Goal: Task Accomplishment & Management: Manage account settings

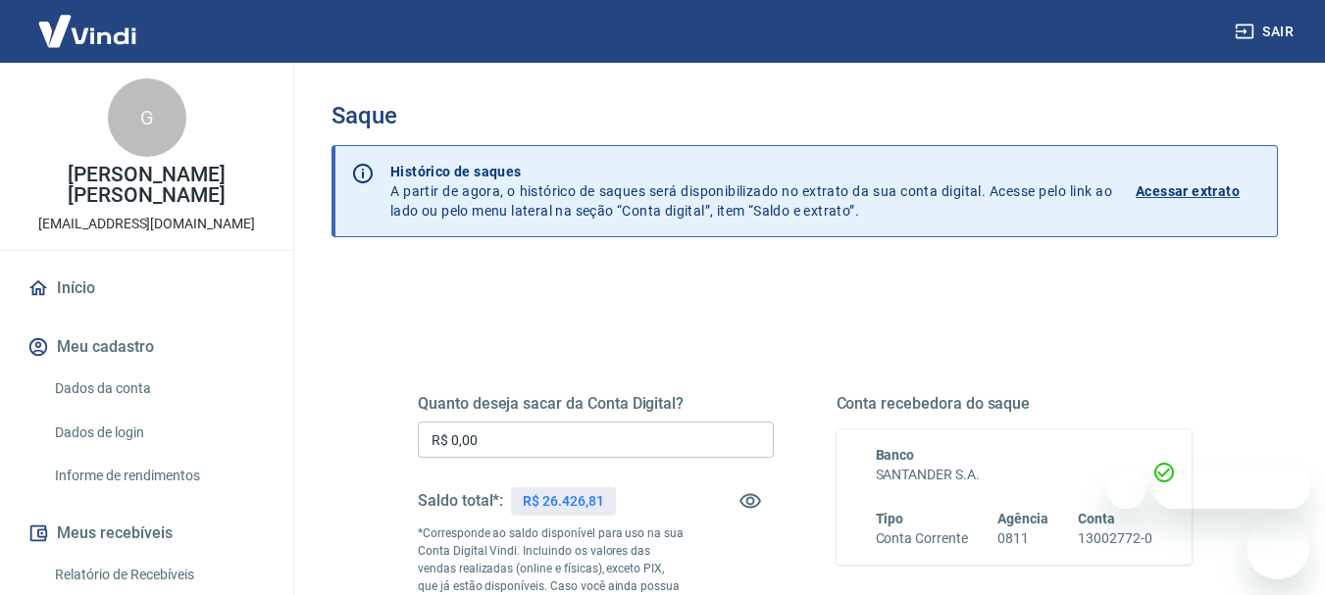
click at [610, 446] on input "R$ 0,00" at bounding box center [596, 440] width 356 height 36
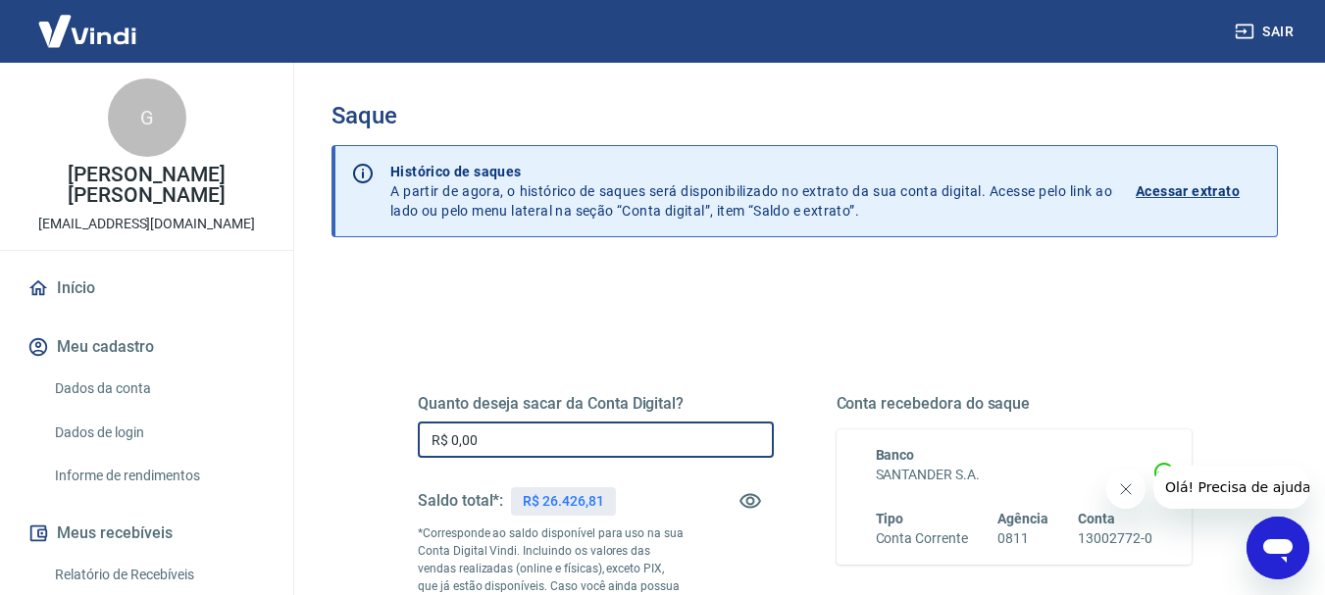
drag, startPoint x: 499, startPoint y: 436, endPoint x: 447, endPoint y: 434, distance: 52.0
click at [447, 434] on input "R$ 0,00" at bounding box center [596, 440] width 356 height 36
click at [488, 440] on input "R$ 0,00" at bounding box center [596, 440] width 356 height 36
drag, startPoint x: 484, startPoint y: 440, endPoint x: 466, endPoint y: 439, distance: 18.7
click at [482, 439] on input "R$ 0,00" at bounding box center [596, 440] width 356 height 36
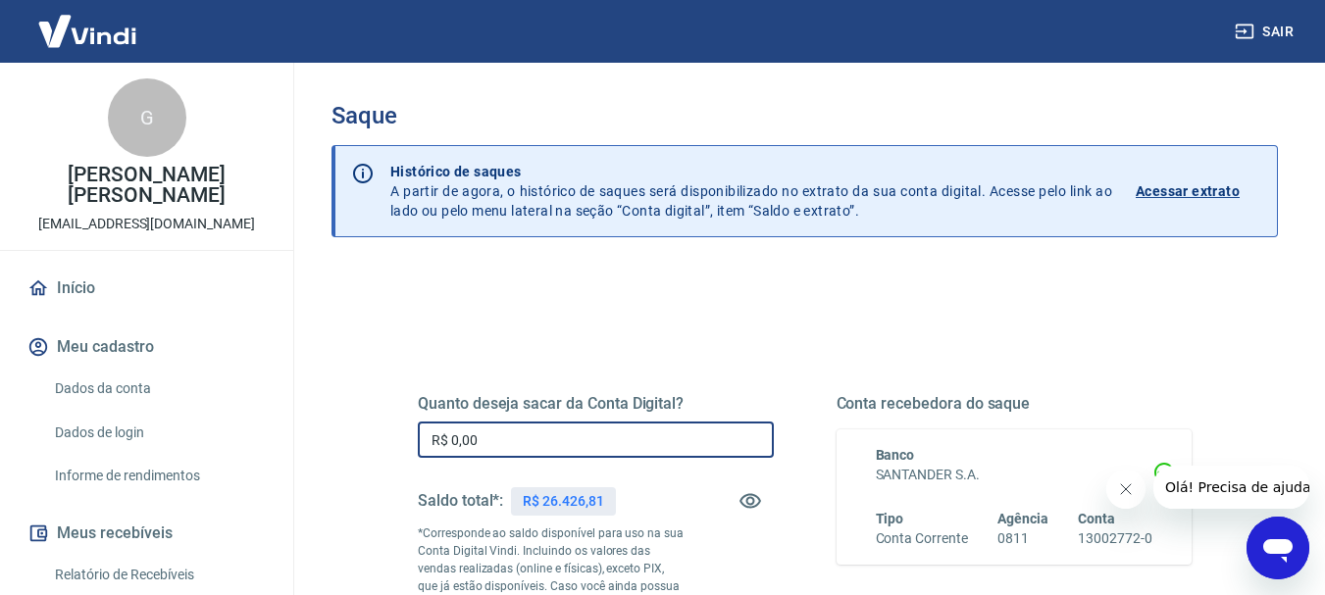
drag, startPoint x: 466, startPoint y: 439, endPoint x: 446, endPoint y: 437, distance: 19.7
click at [446, 437] on input "R$ 0,00" at bounding box center [596, 440] width 356 height 36
drag, startPoint x: 489, startPoint y: 425, endPoint x: 508, endPoint y: 451, distance: 32.4
click at [489, 426] on input "R$ 0,00" at bounding box center [596, 440] width 356 height 36
click at [509, 451] on input "R$ 0,00" at bounding box center [596, 440] width 356 height 36
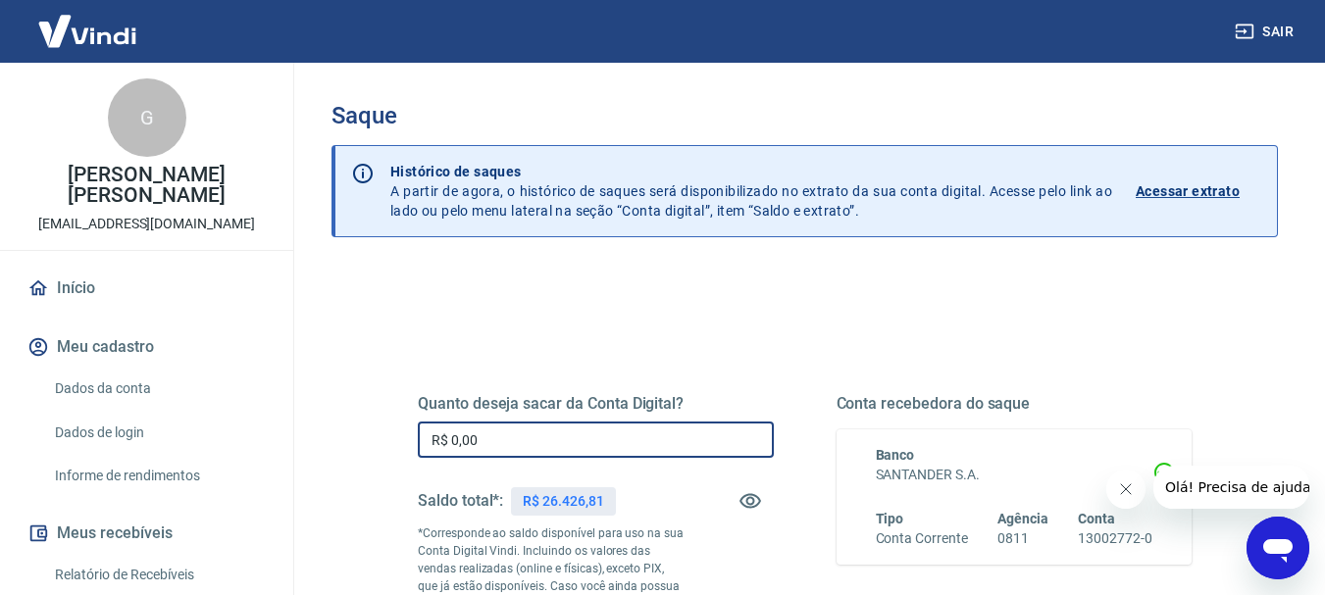
drag, startPoint x: 484, startPoint y: 446, endPoint x: 473, endPoint y: 437, distance: 14.7
click at [483, 446] on input "R$ 0,00" at bounding box center [596, 440] width 356 height 36
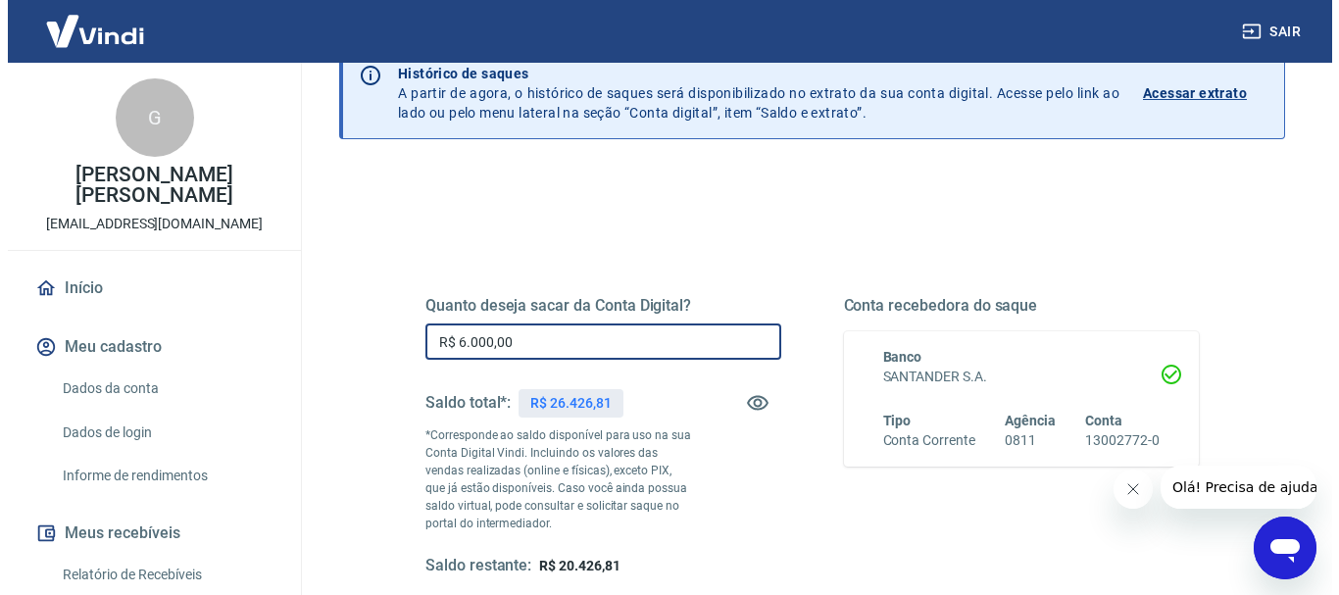
scroll to position [294, 0]
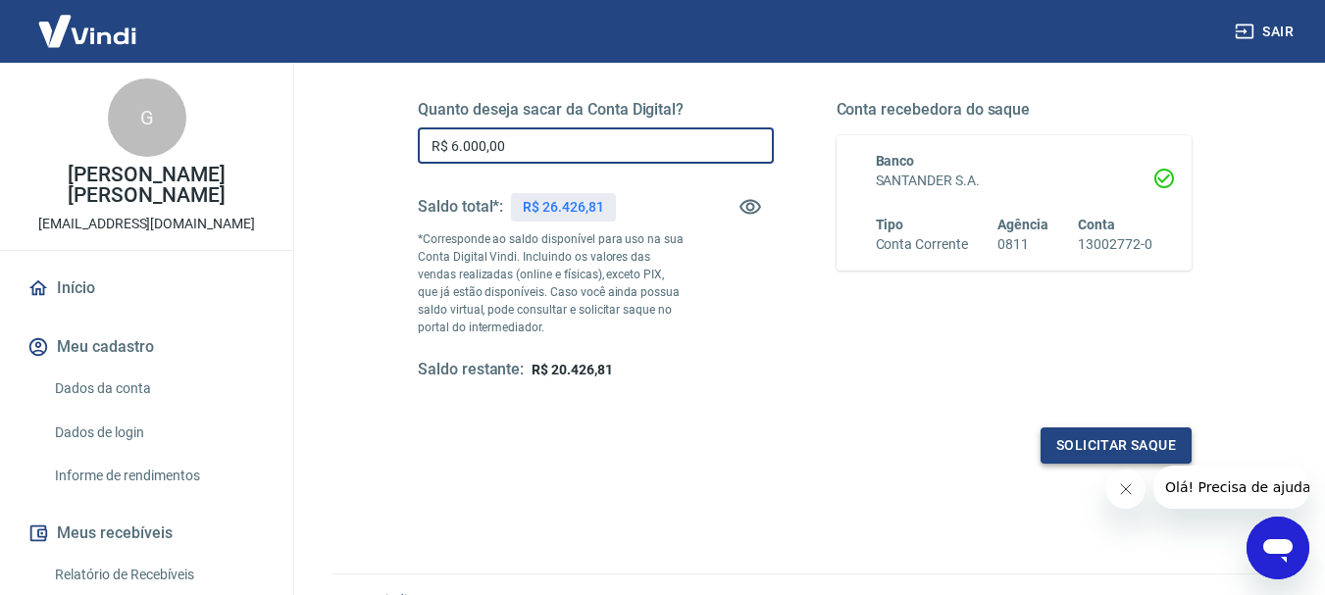
type input "R$ 6.000,00"
click at [1123, 445] on button "Solicitar saque" at bounding box center [1115, 446] width 151 height 36
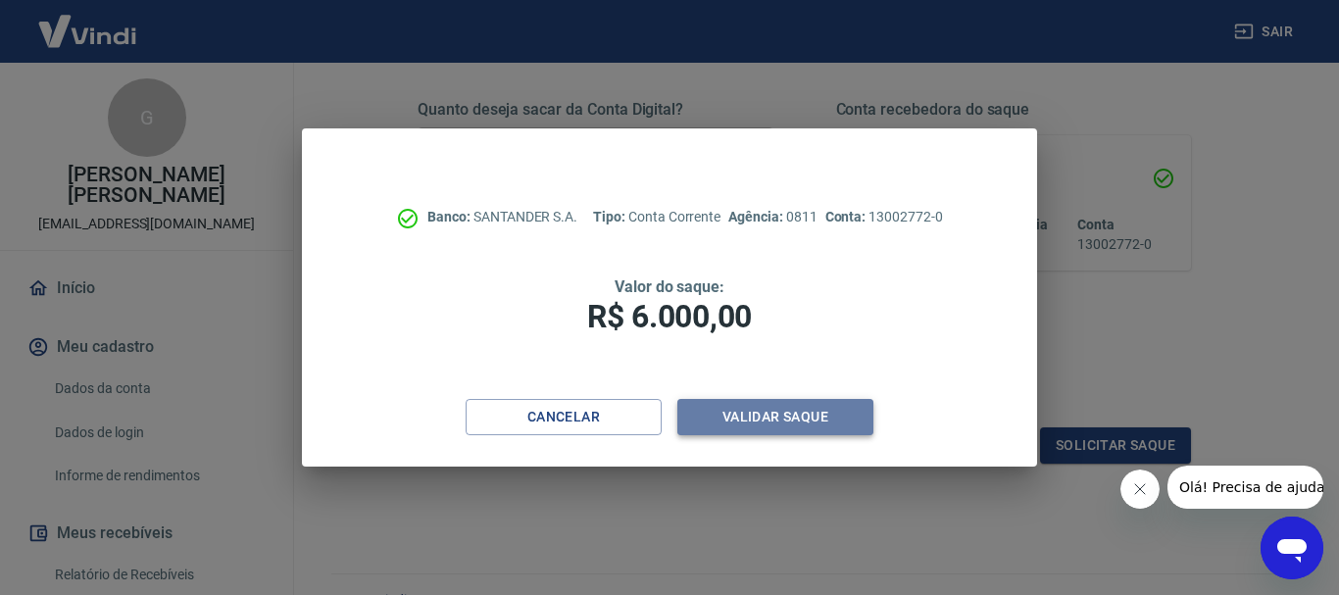
click at [789, 411] on button "Validar saque" at bounding box center [776, 417] width 196 height 36
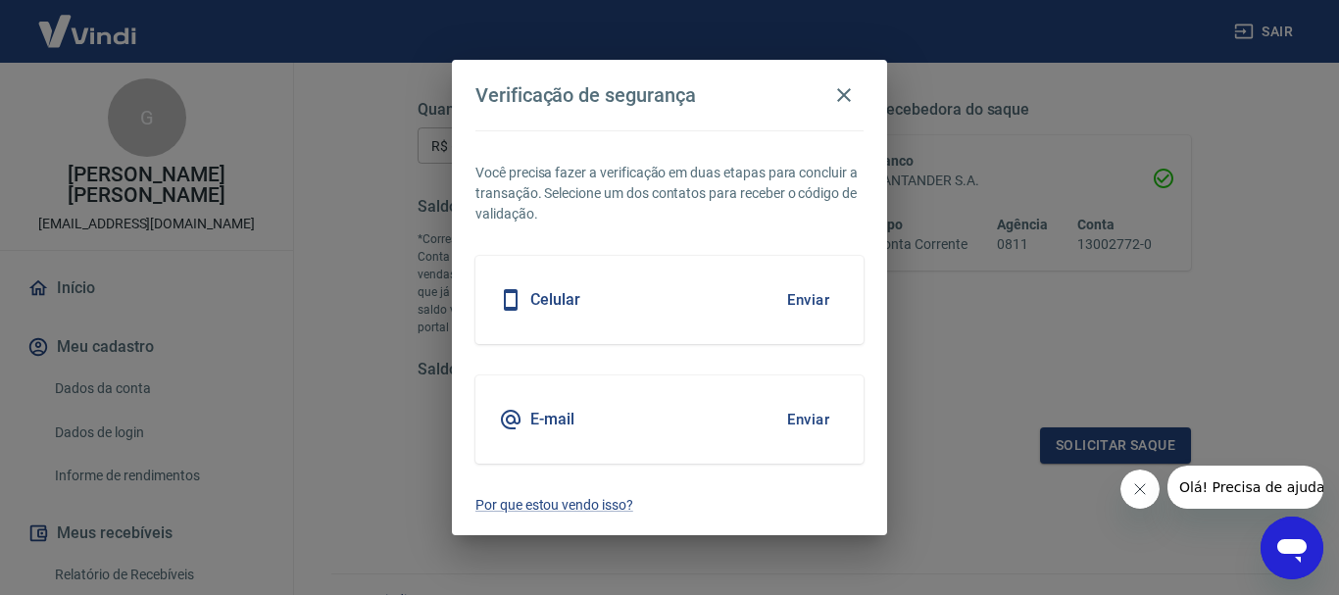
click at [798, 421] on button "Enviar" at bounding box center [809, 419] width 64 height 41
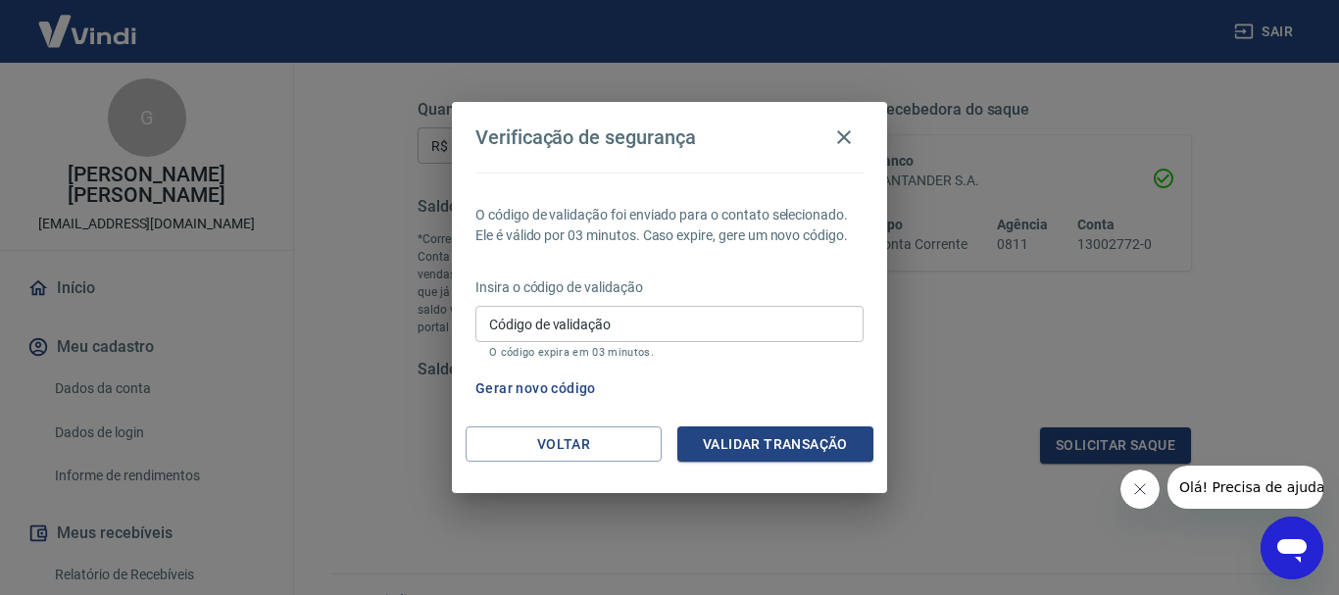
click at [600, 330] on div "Código de validação Código de validação O código expira em 03 minutos." at bounding box center [670, 332] width 388 height 53
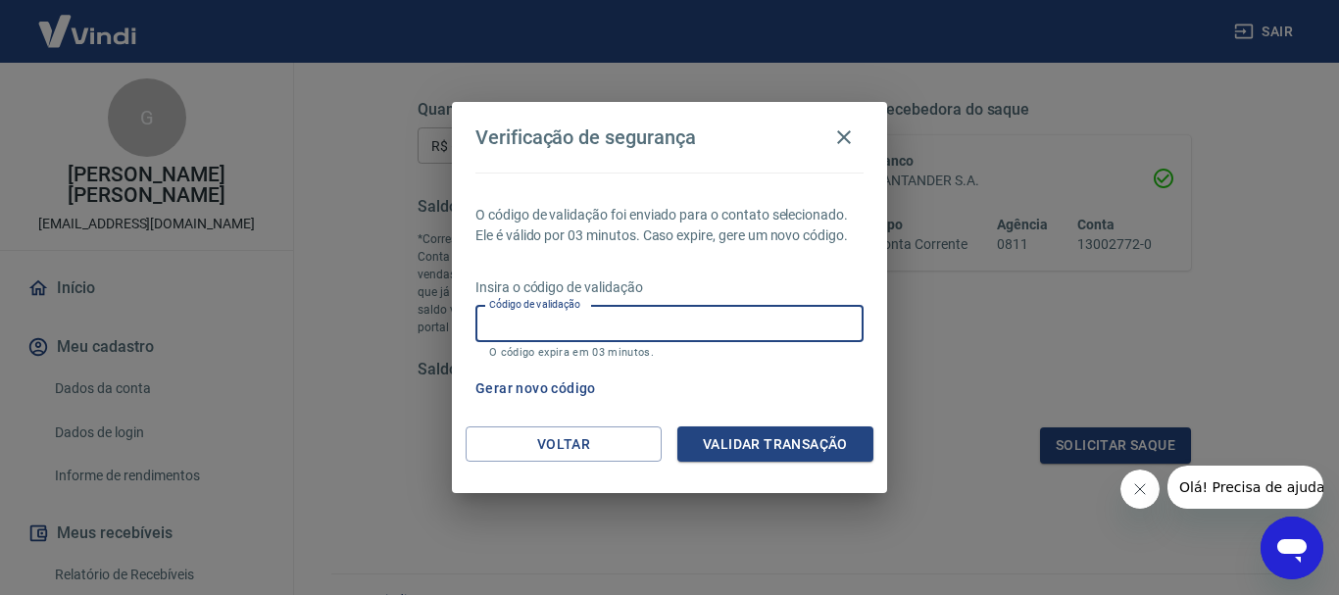
click at [784, 381] on div "Gerar novo código" at bounding box center [666, 389] width 396 height 36
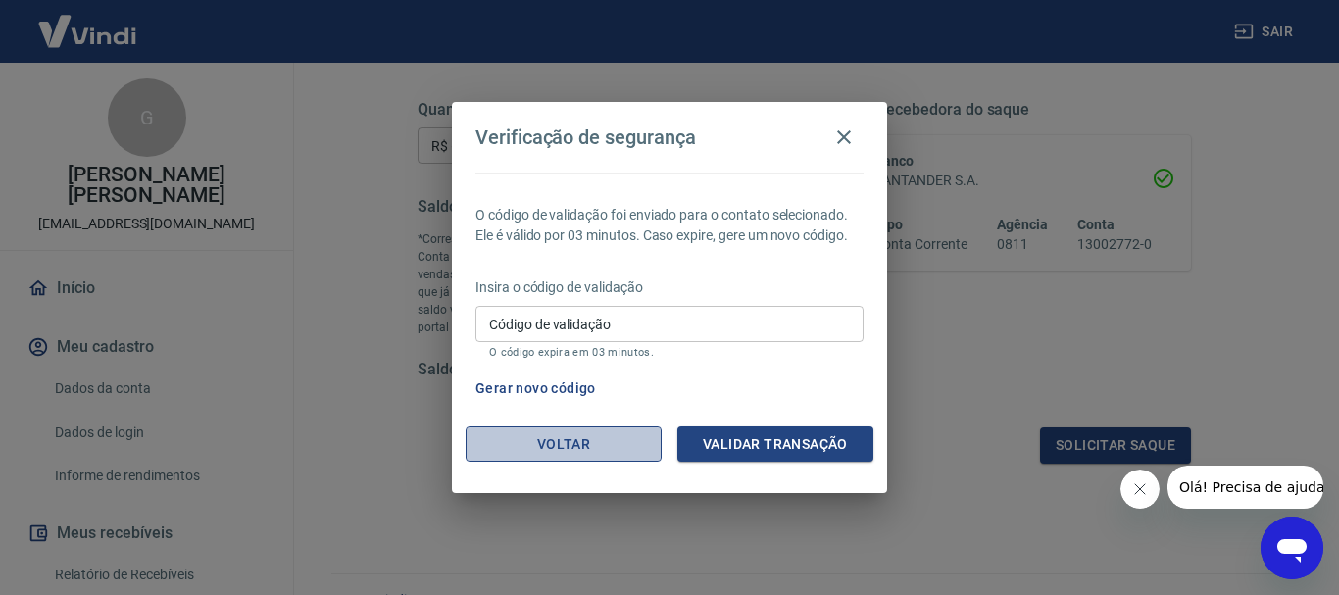
click at [610, 444] on button "Voltar" at bounding box center [564, 445] width 196 height 36
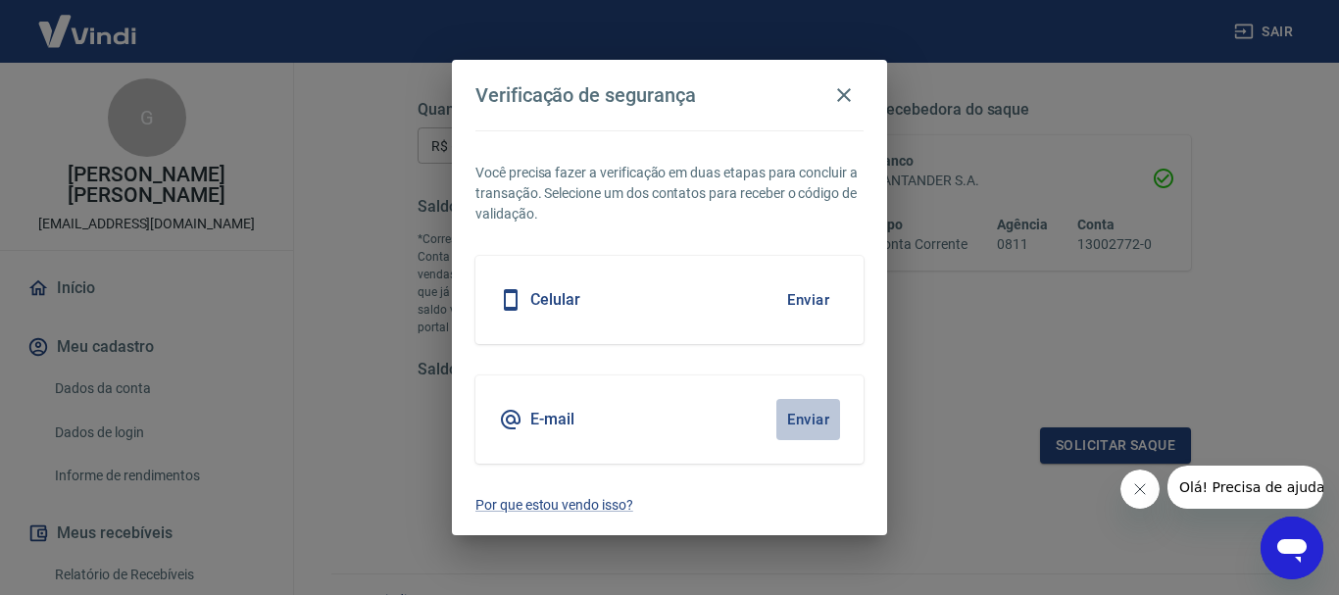
click at [796, 418] on button "Enviar" at bounding box center [809, 419] width 64 height 41
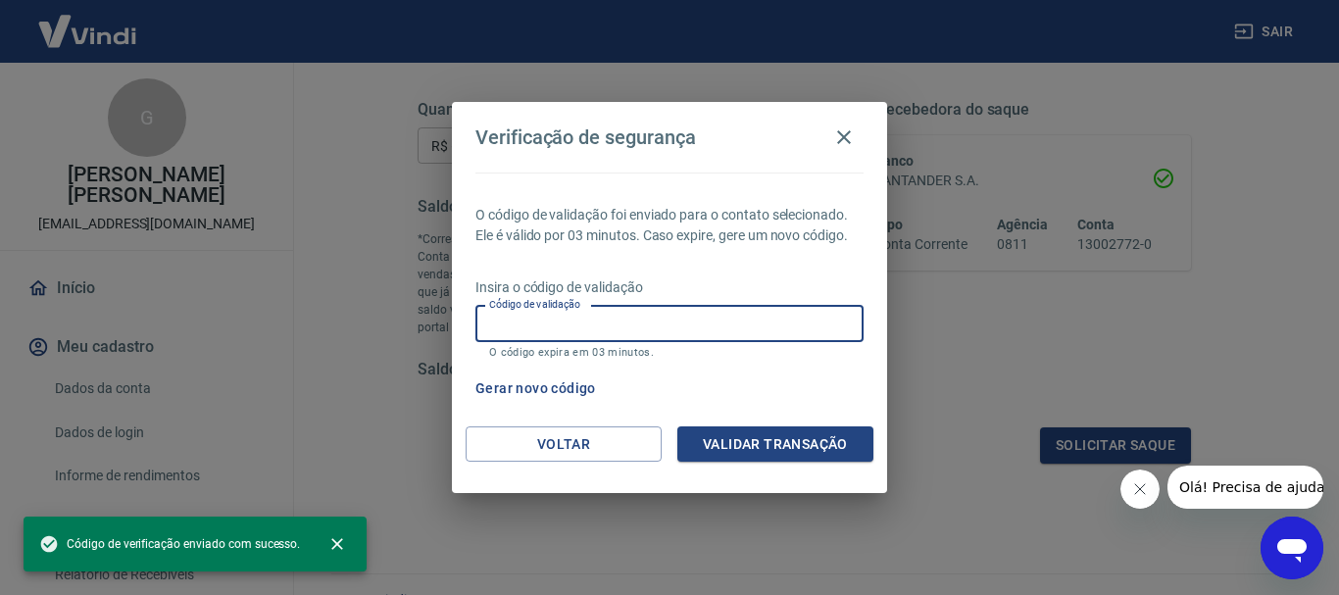
click at [784, 327] on input "Código de validação" at bounding box center [670, 324] width 388 height 36
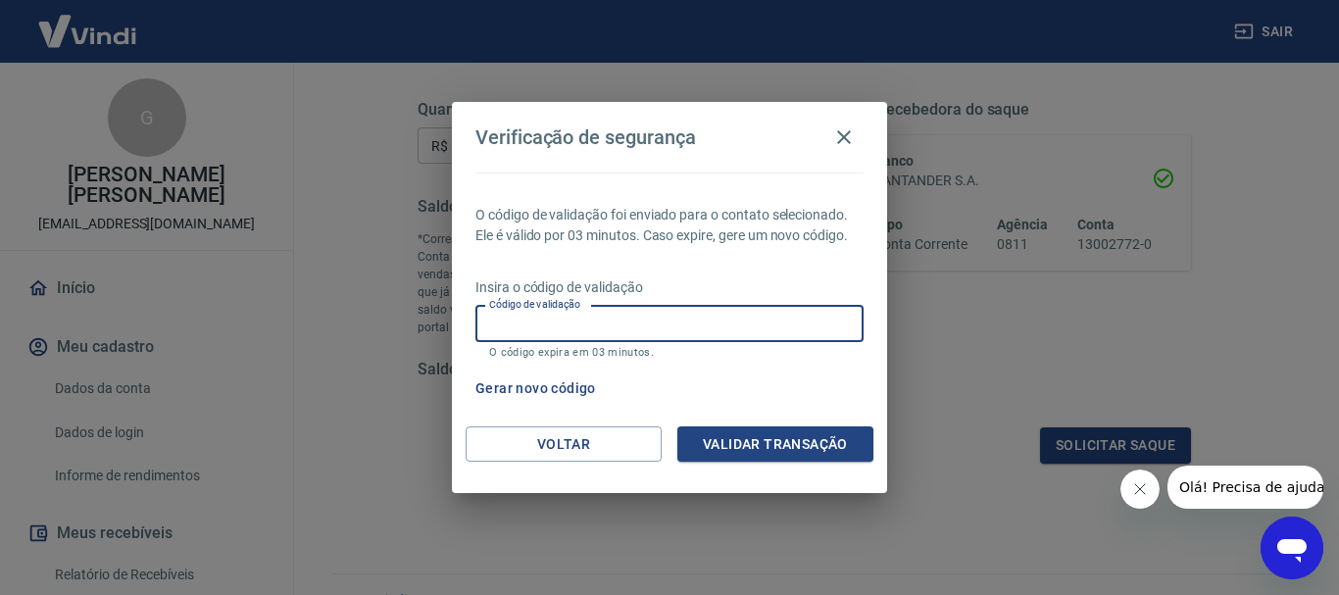
click at [598, 324] on input "Código de validação" at bounding box center [670, 324] width 388 height 36
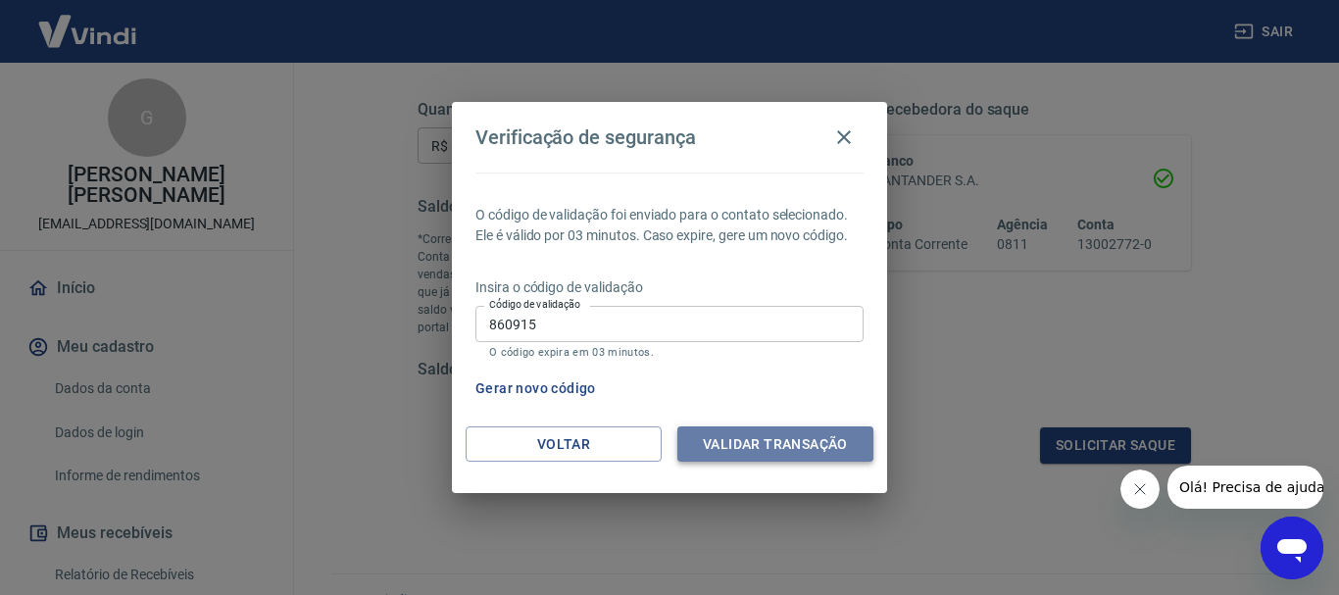
click at [782, 440] on button "Validar transação" at bounding box center [776, 445] width 196 height 36
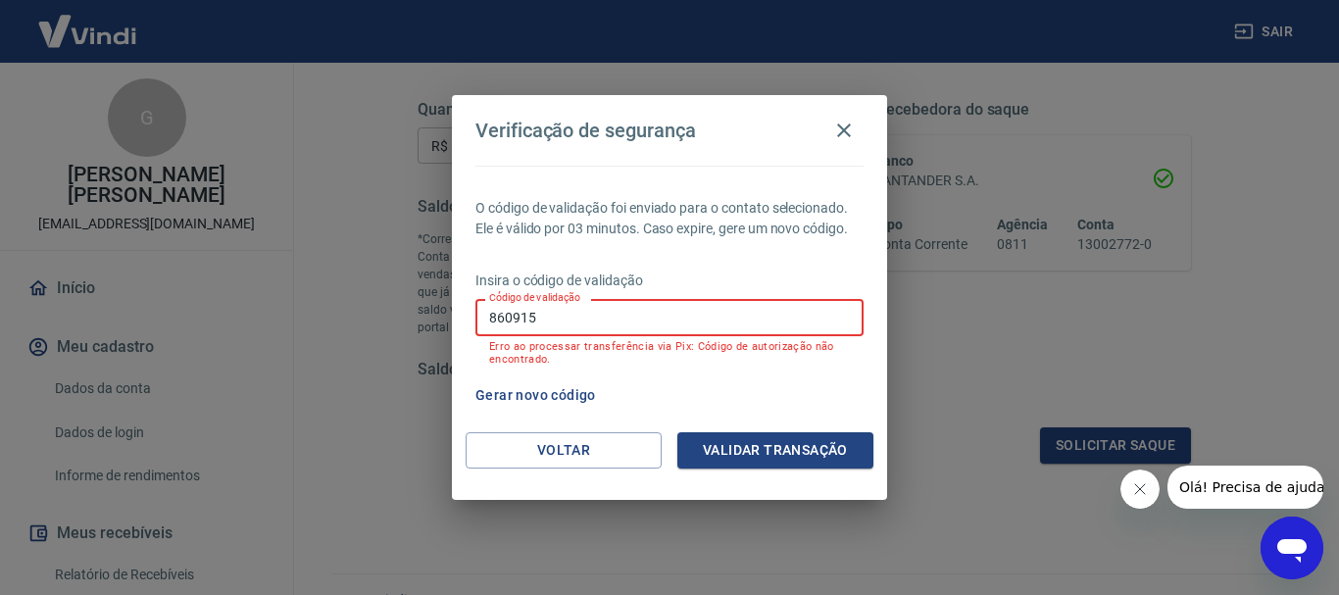
click at [468, 322] on div "O código de validação foi enviado para o contato selecionado. Ele é válido por …" at bounding box center [669, 299] width 435 height 267
type input "329987"
click at [753, 455] on button "Validar transação" at bounding box center [776, 450] width 196 height 36
